Goal: Transaction & Acquisition: Subscribe to service/newsletter

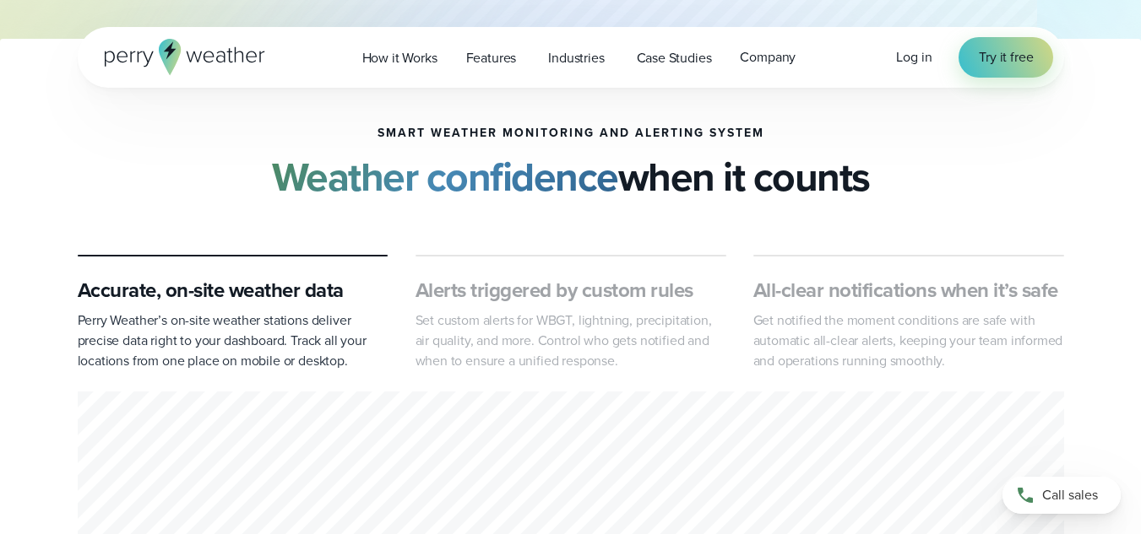
scroll to position [257, 0]
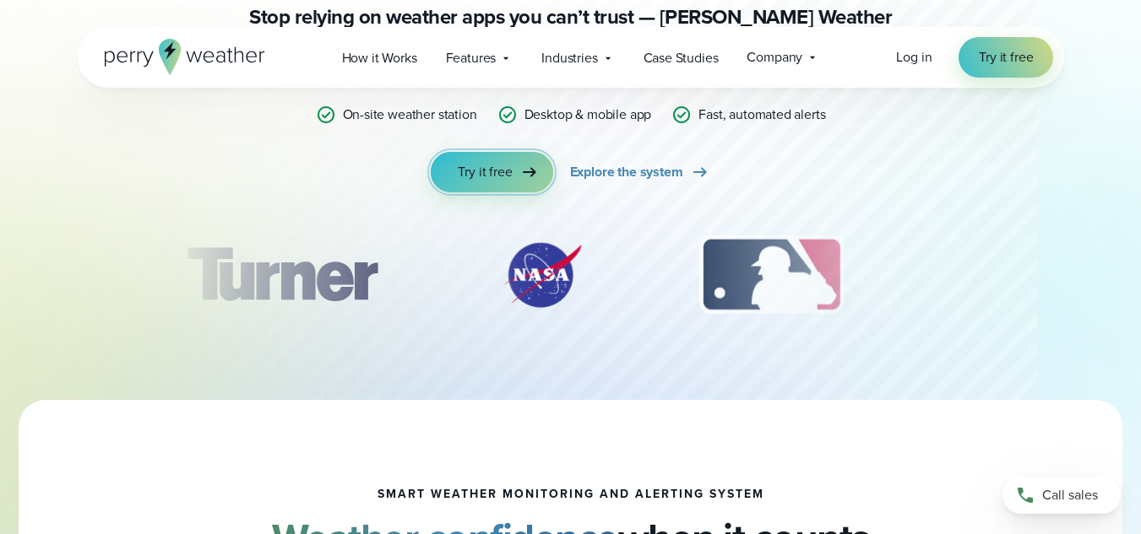
click at [502, 185] on link "Try it free" at bounding box center [492, 172] width 122 height 41
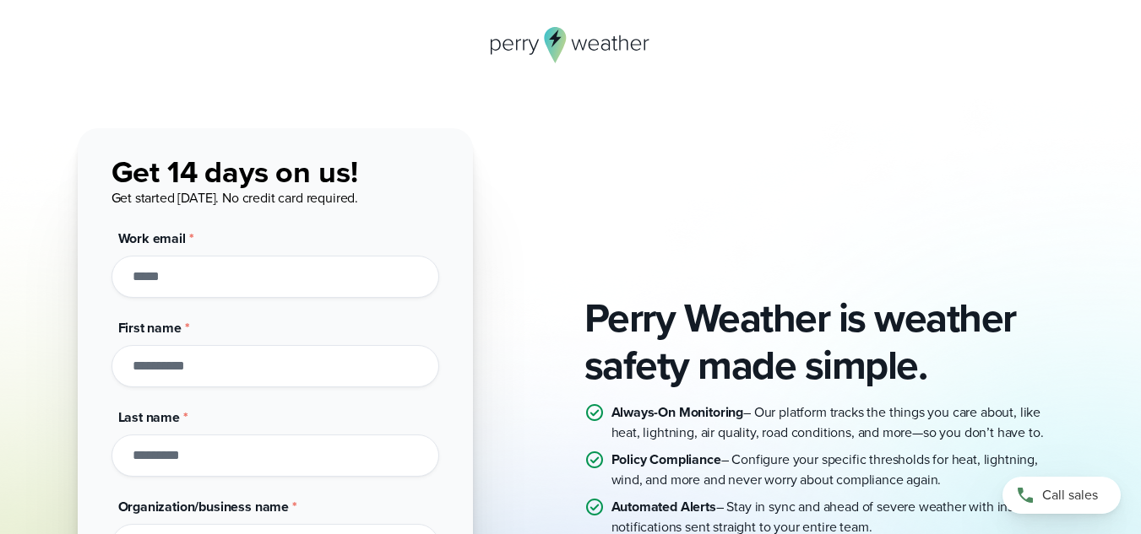
click at [281, 279] on input "Work email *" at bounding box center [275, 277] width 328 height 42
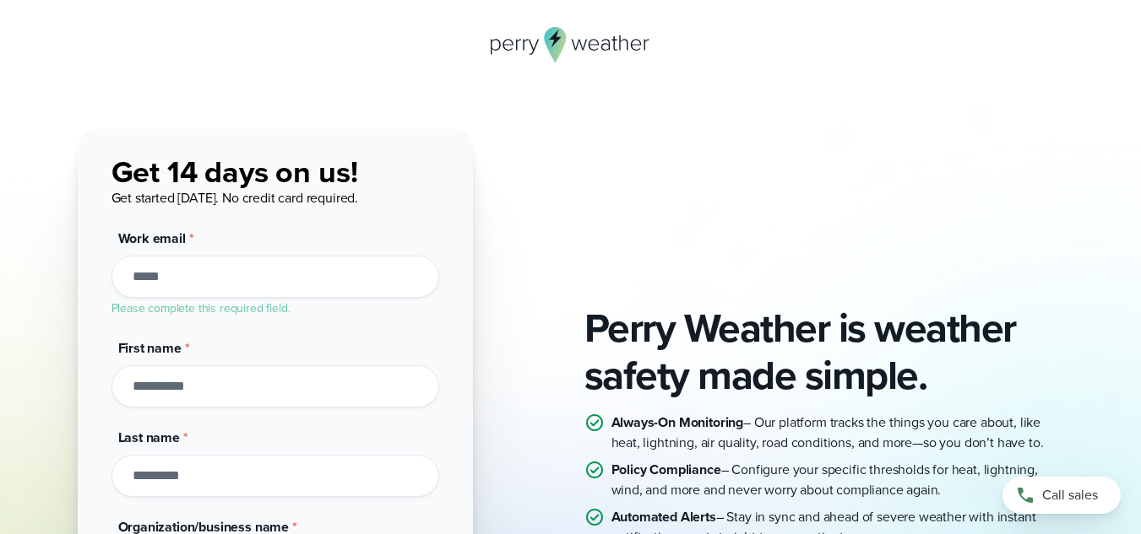
click at [545, 46] on icon at bounding box center [570, 45] width 160 height 36
